Goal: Task Accomplishment & Management: Use online tool/utility

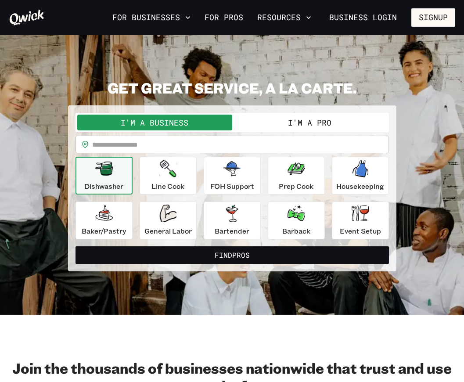
click at [282, 125] on button "I'm a Pro" at bounding box center [309, 123] width 155 height 16
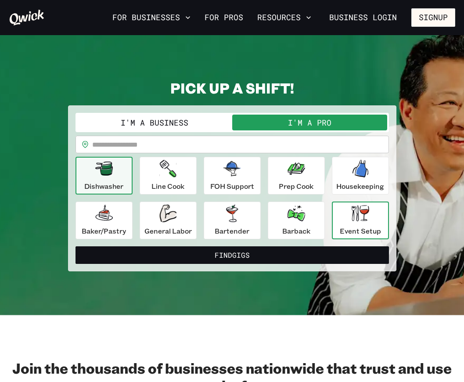
click at [353, 224] on div "Event Setup" at bounding box center [360, 221] width 41 height 32
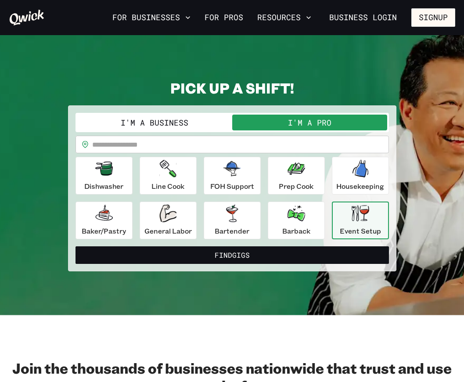
click at [201, 179] on div "Dishwasher Line Cook FOH Support Prep Cook Housekeeping [PERSON_NAME]/Pastry Ge…" at bounding box center [233, 198] width 314 height 83
click at [228, 181] on p "FOH Support" at bounding box center [232, 186] width 44 height 11
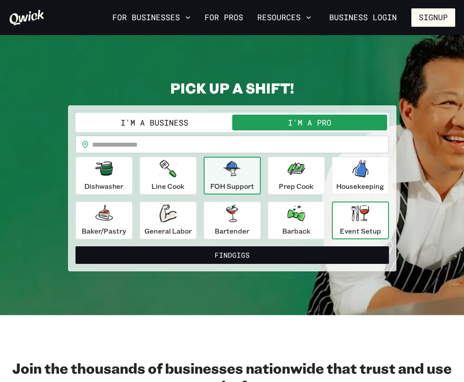
click at [355, 230] on p "Event Setup" at bounding box center [360, 231] width 41 height 11
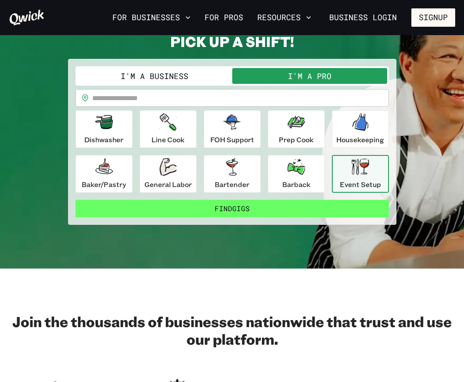
scroll to position [31, 0]
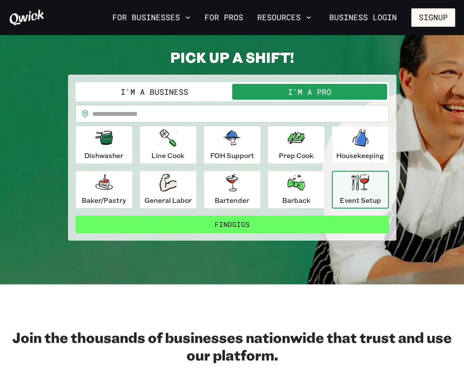
click at [267, 231] on button "Find Gigs" at bounding box center [233, 225] width 314 height 18
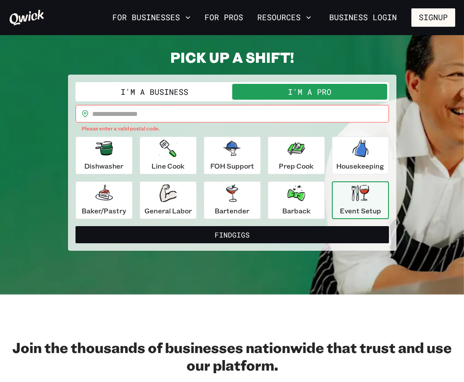
click at [154, 119] on input "text" at bounding box center [240, 114] width 297 height 18
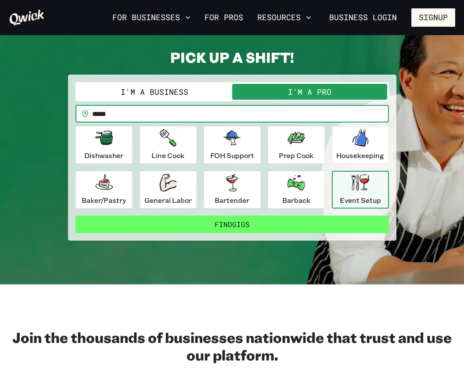
type input "*****"
click at [217, 223] on button "Find Gigs" at bounding box center [233, 225] width 314 height 18
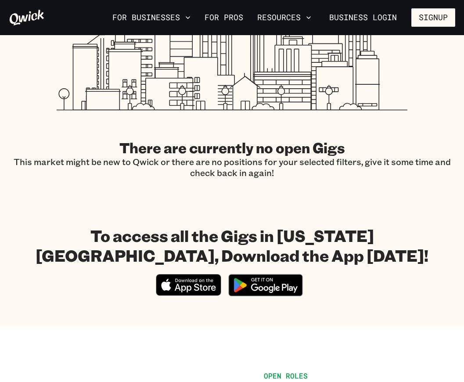
scroll to position [58, 0]
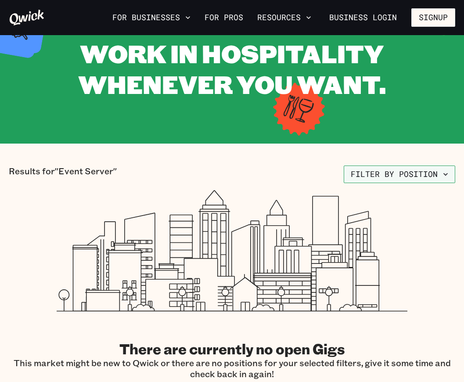
click at [404, 182] on button "Filter by position" at bounding box center [400, 175] width 112 height 18
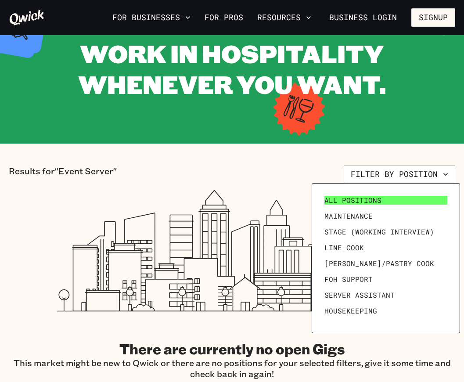
click at [360, 203] on span "All Positions" at bounding box center [353, 200] width 57 height 9
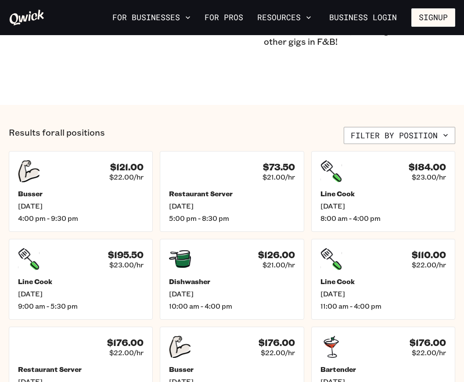
scroll to position [210, 0]
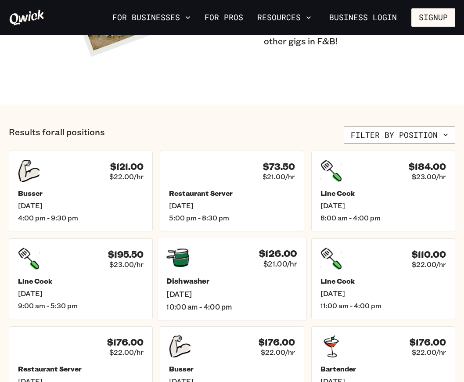
click at [253, 289] on div "Dishwasher [DATE] 10:00 am - 4:00 pm" at bounding box center [232, 294] width 131 height 35
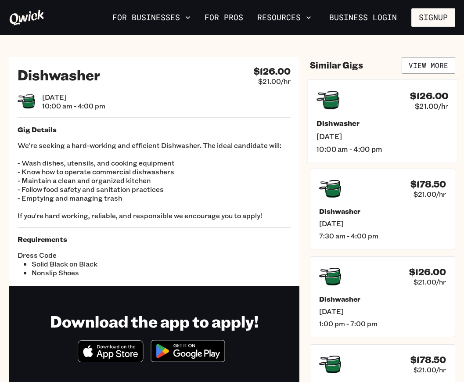
click at [371, 106] on div "$126.00 $21.00/hr" at bounding box center [383, 100] width 132 height 23
